Goal: Information Seeking & Learning: Learn about a topic

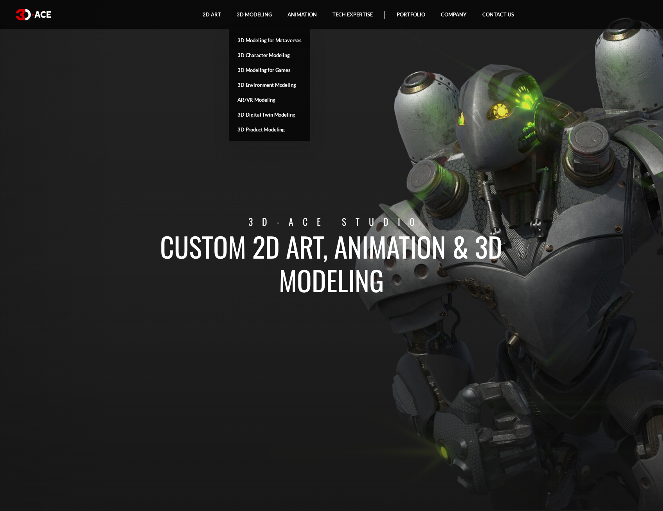
click at [277, 39] on link "3D Modeling for Metaverses" at bounding box center [269, 40] width 81 height 15
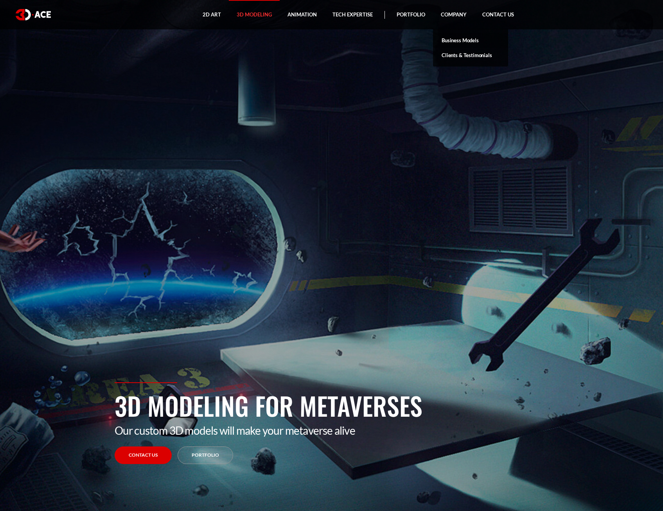
click at [461, 38] on link "Business Models" at bounding box center [470, 40] width 75 height 15
